Goal: Task Accomplishment & Management: Complete application form

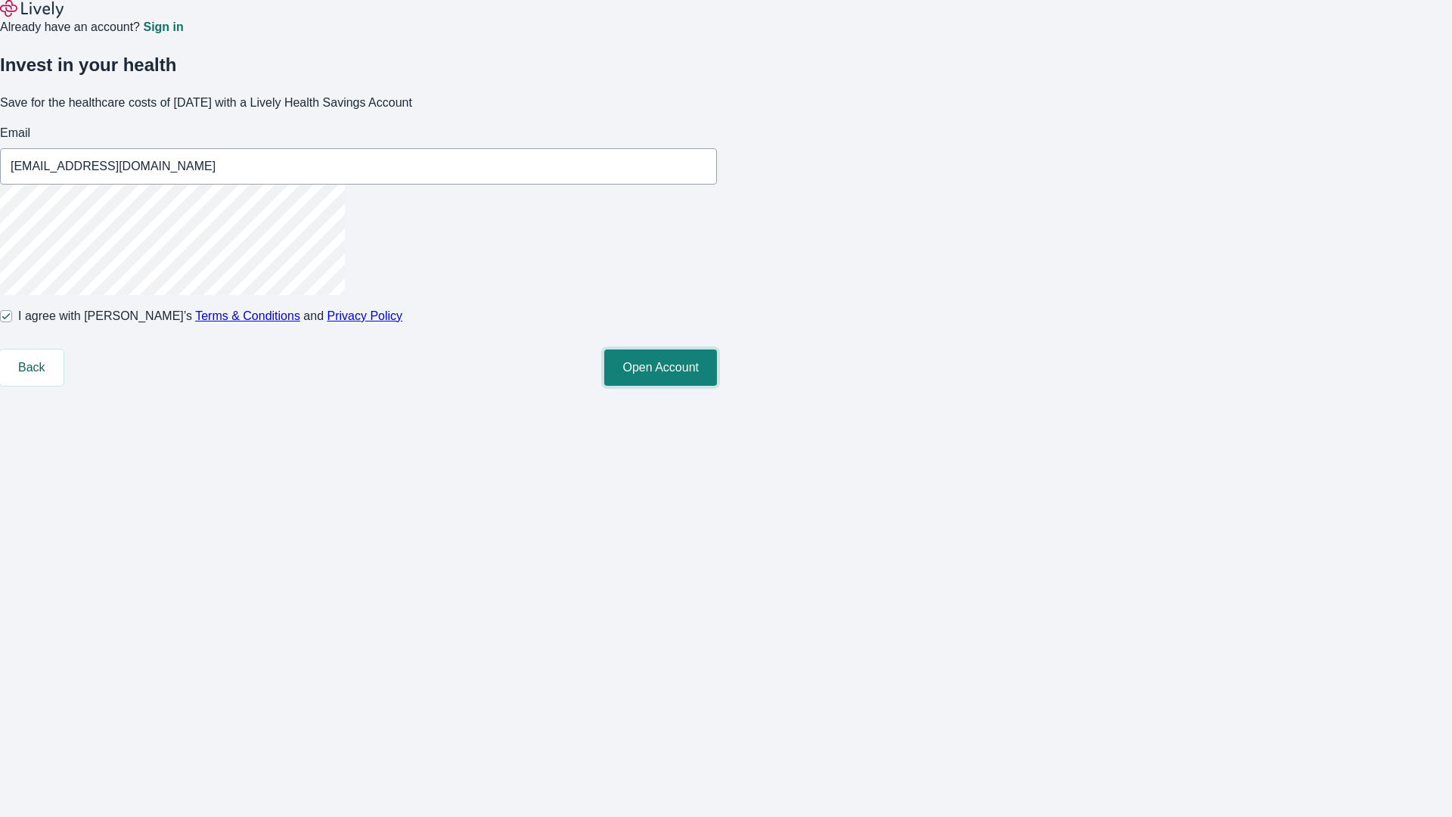
click at [717, 386] on button "Open Account" at bounding box center [660, 367] width 113 height 36
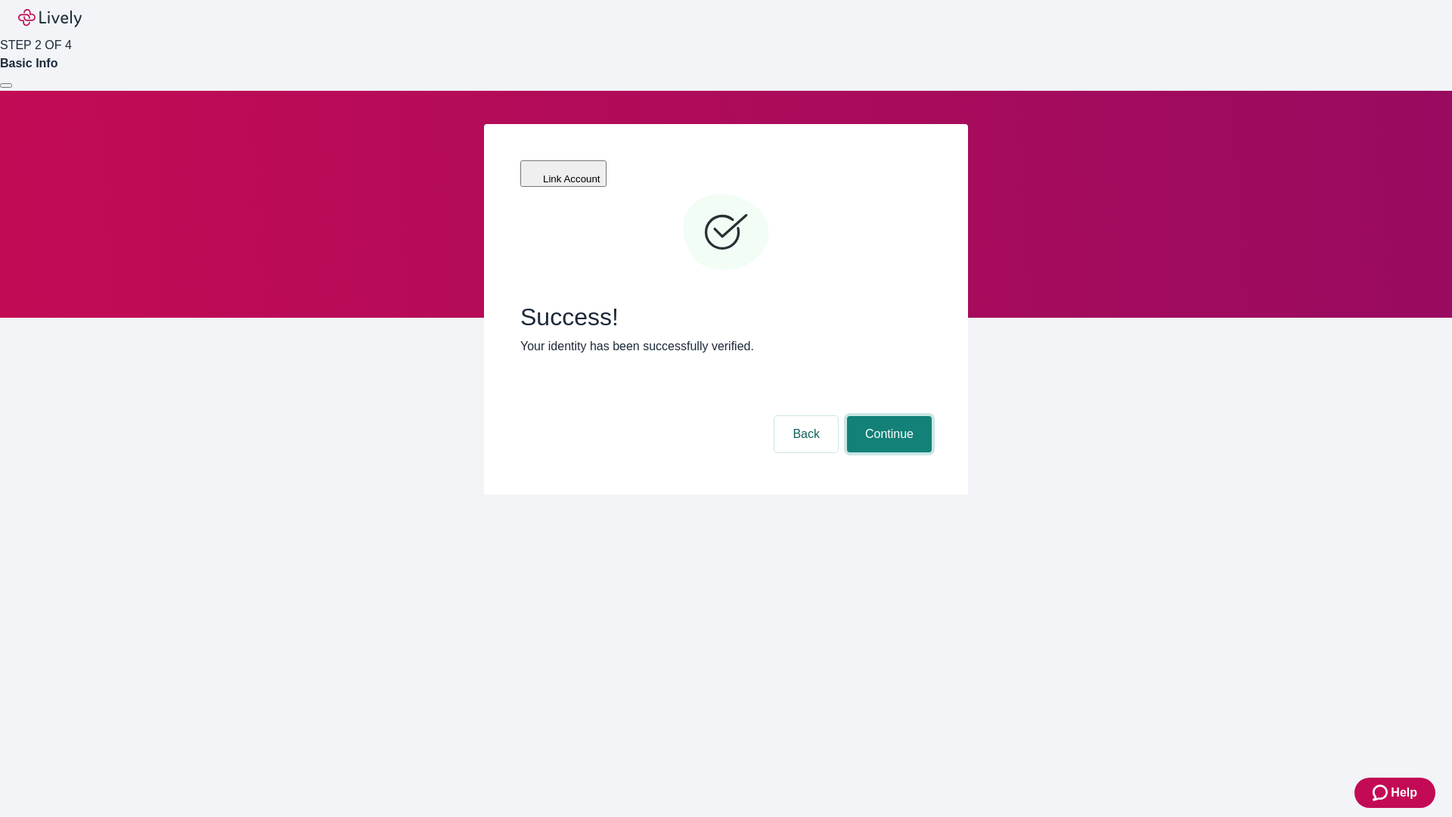
click at [887, 416] on button "Continue" at bounding box center [889, 434] width 85 height 36
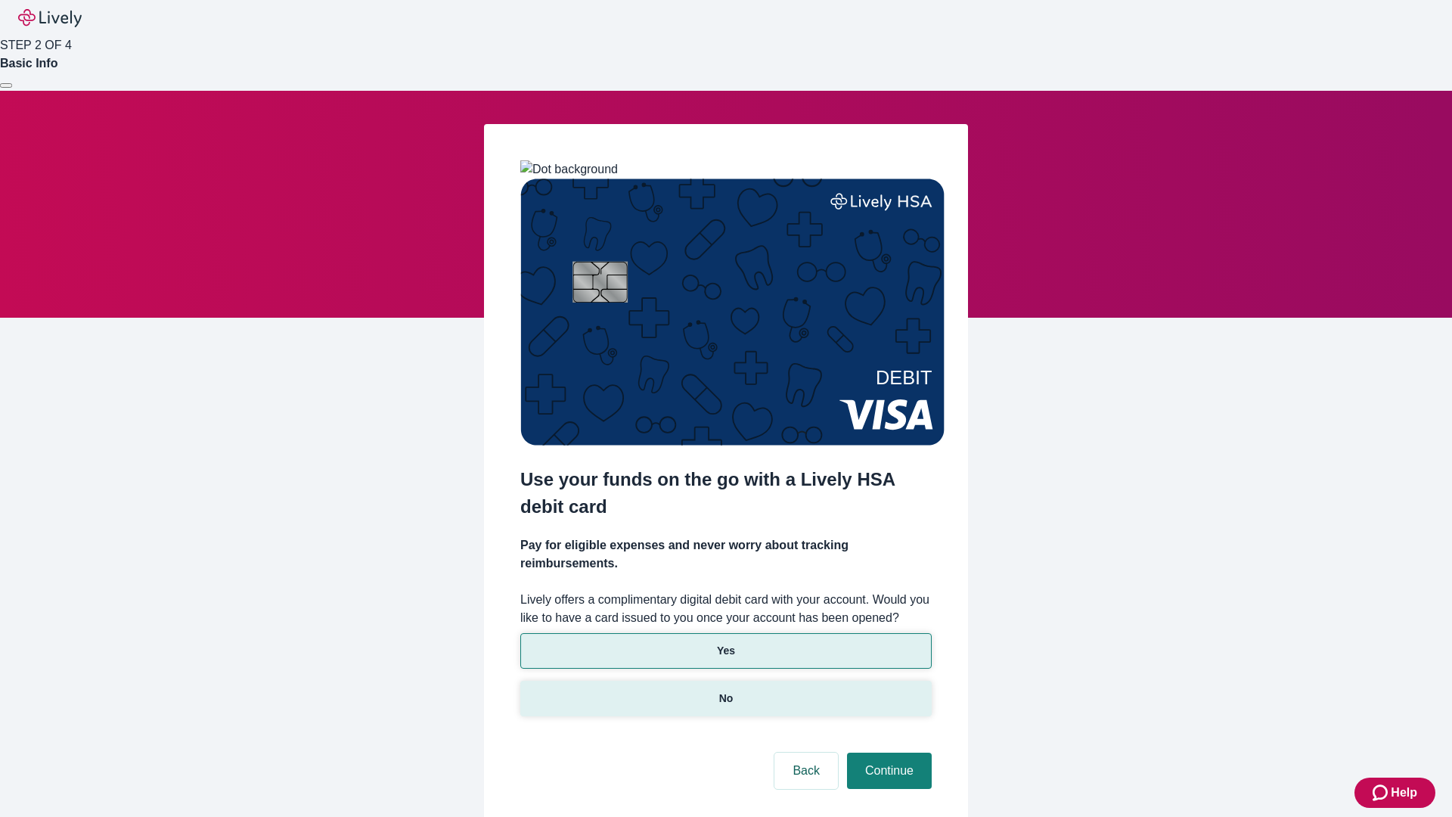
click at [725, 691] on p "No" at bounding box center [726, 699] width 14 height 16
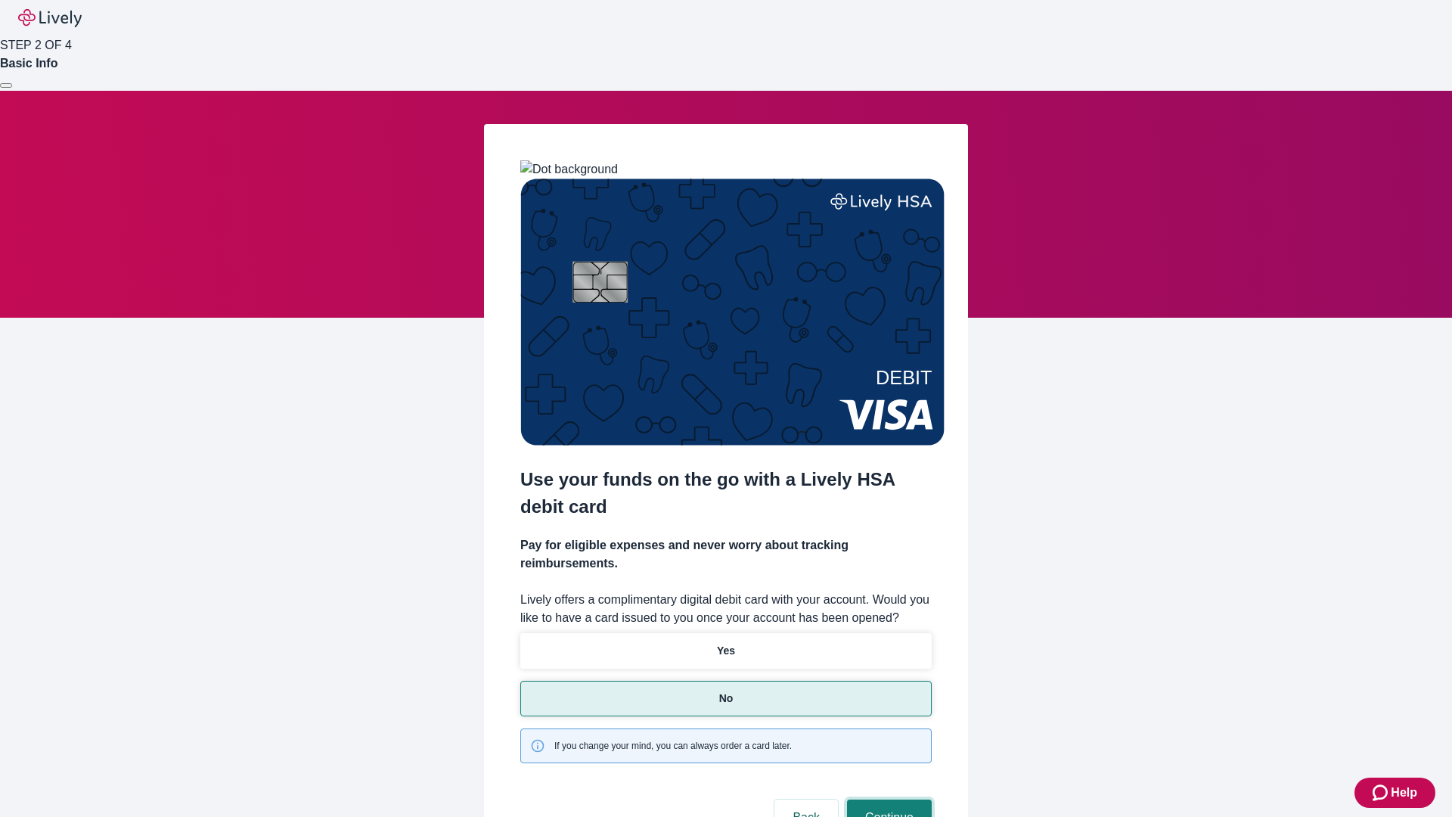
click at [887, 800] on button "Continue" at bounding box center [889, 818] width 85 height 36
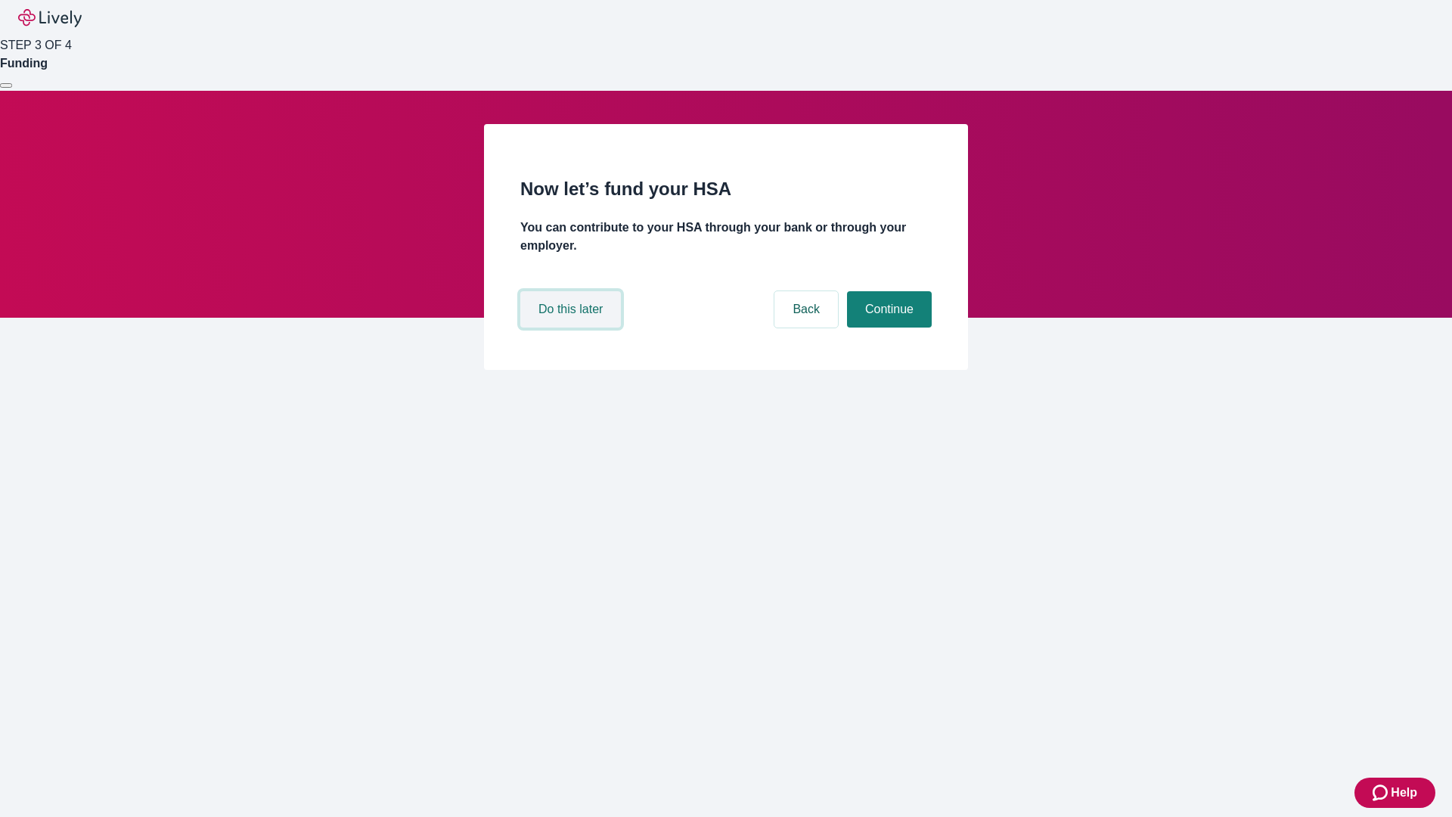
click at [573, 328] on button "Do this later" at bounding box center [570, 309] width 101 height 36
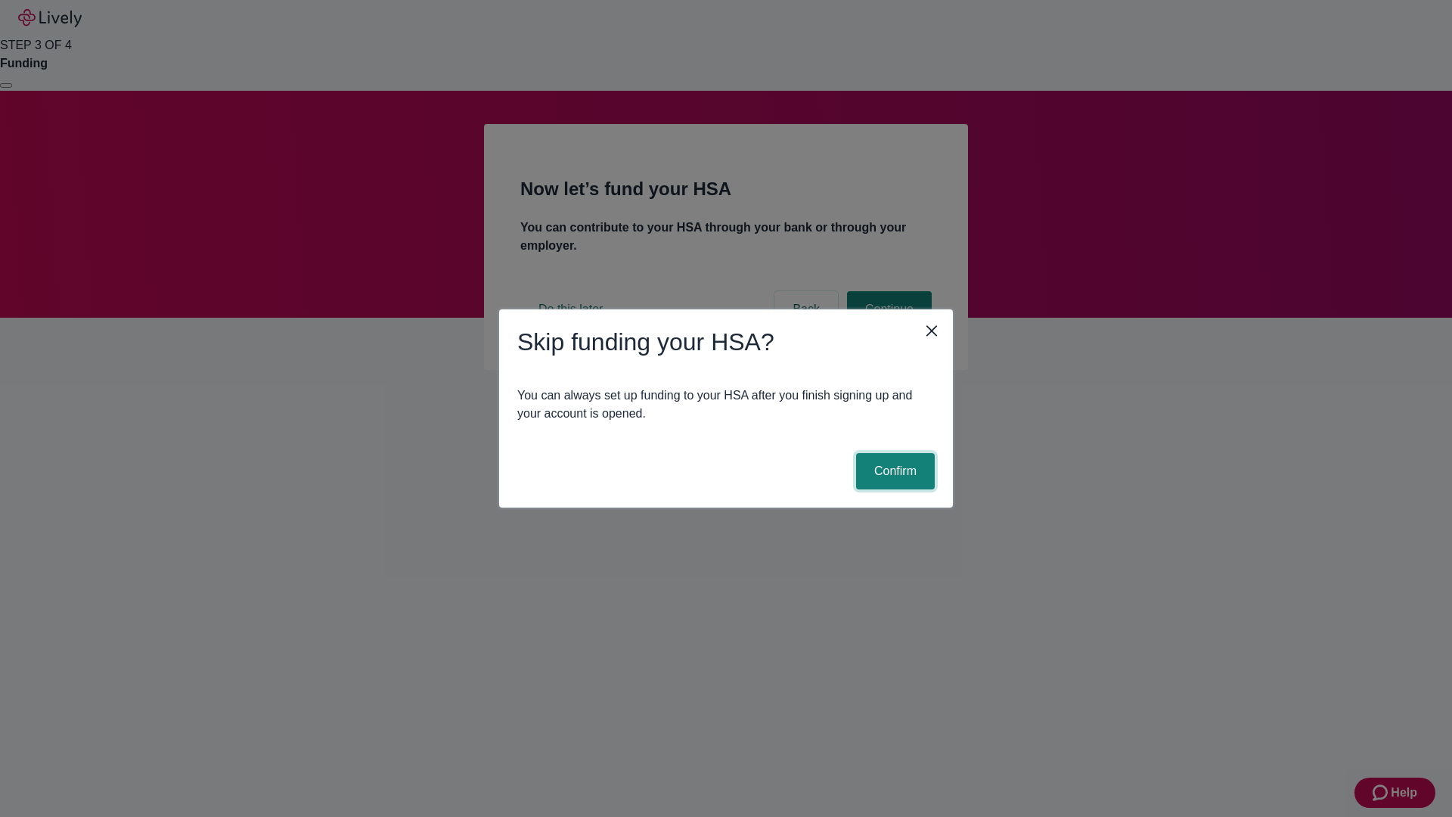
click at [893, 471] on button "Confirm" at bounding box center [895, 471] width 79 height 36
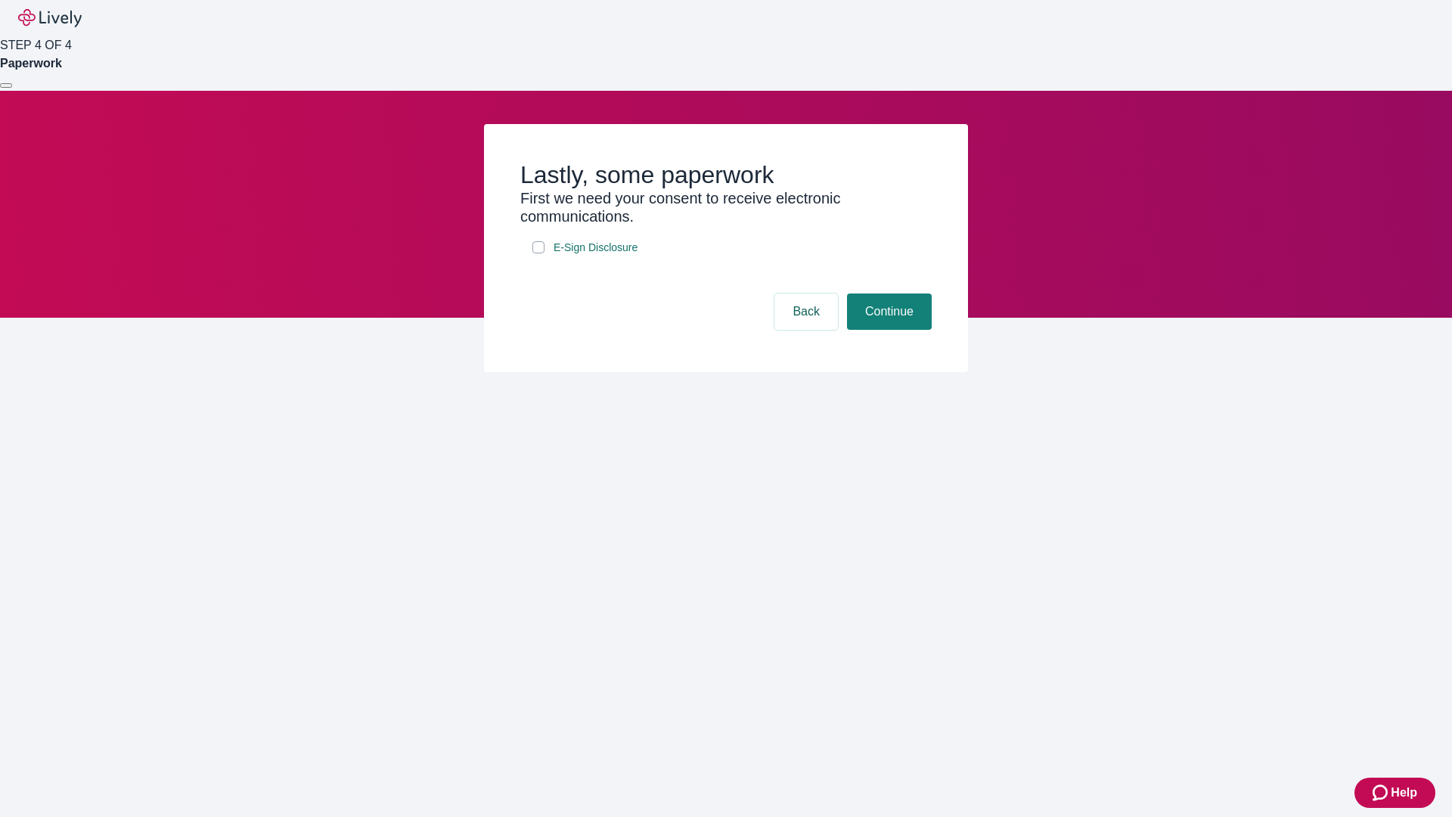
click at [539, 253] on input "E-Sign Disclosure" at bounding box center [539, 247] width 12 height 12
checkbox input "true"
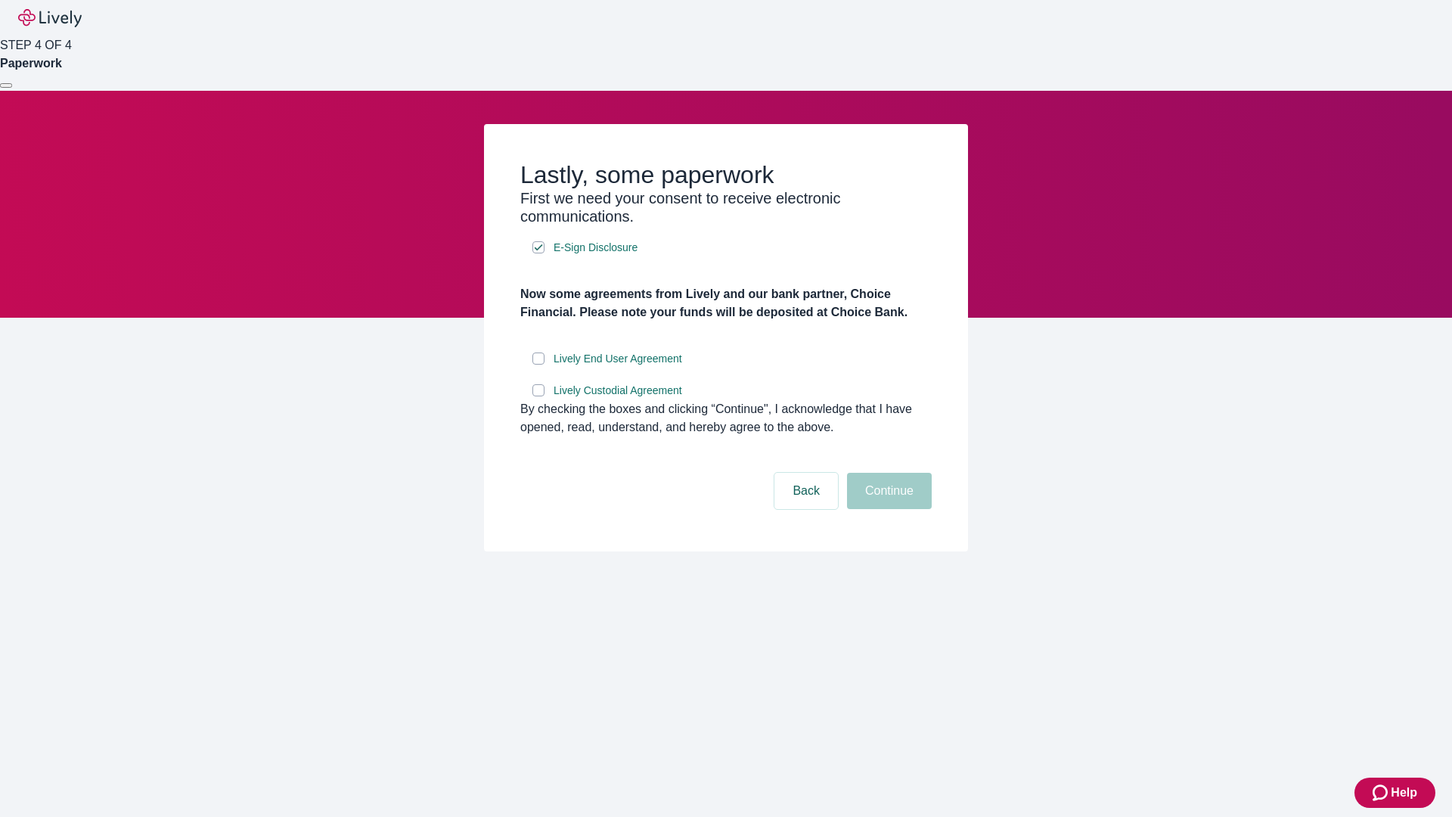
click at [539, 365] on input "Lively End User Agreement" at bounding box center [539, 359] width 12 height 12
checkbox input "true"
click at [539, 396] on input "Lively Custodial Agreement" at bounding box center [539, 390] width 12 height 12
checkbox input "true"
click at [887, 509] on button "Continue" at bounding box center [889, 491] width 85 height 36
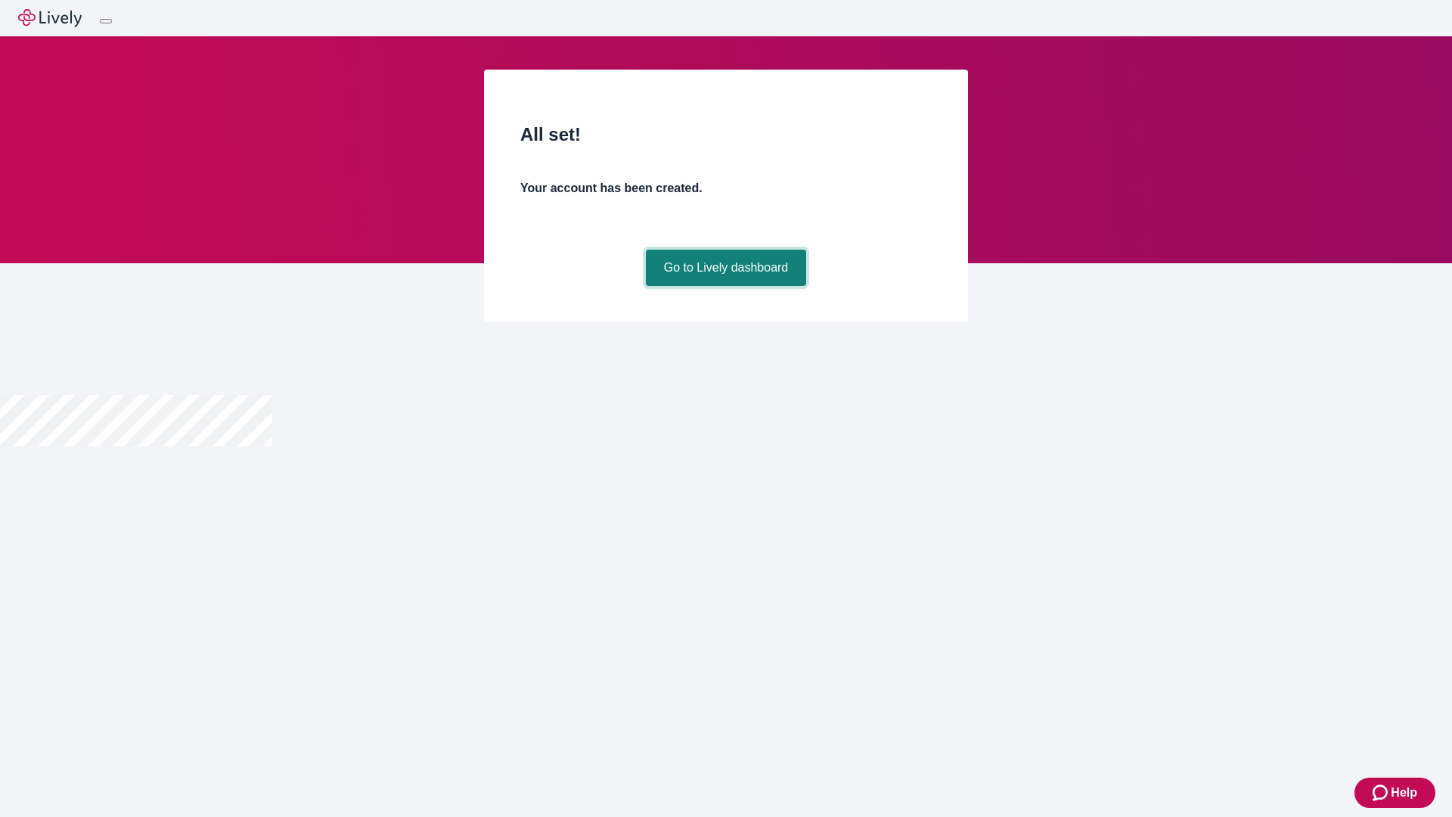
click at [725, 286] on link "Go to Lively dashboard" at bounding box center [726, 268] width 161 height 36
